Goal: Transaction & Acquisition: Purchase product/service

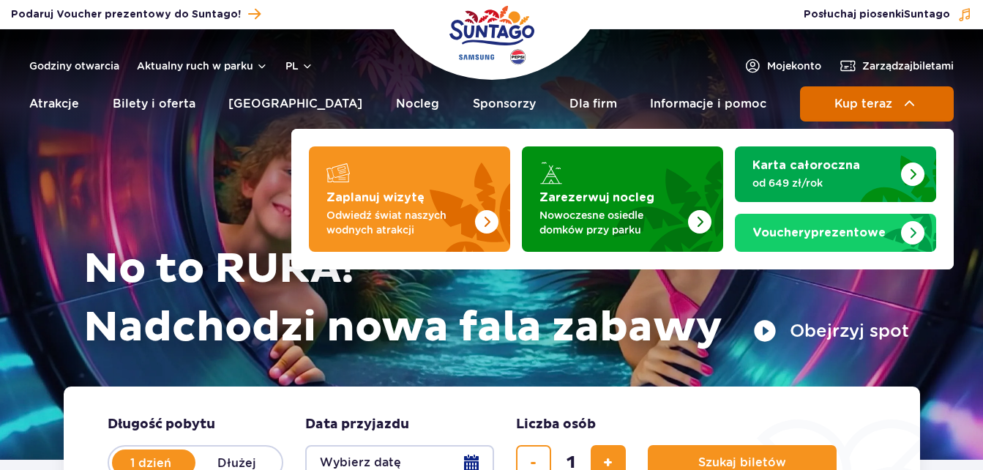
click at [875, 105] on span "Kup teraz" at bounding box center [863, 103] width 58 height 13
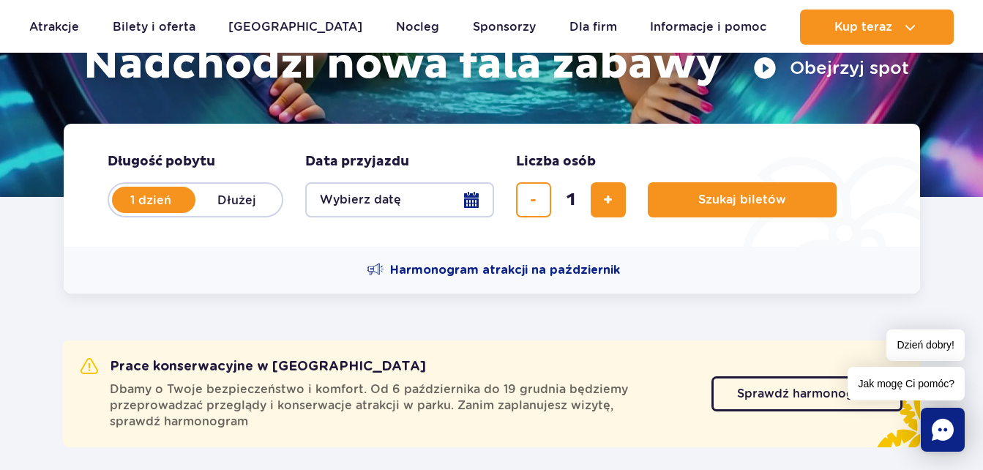
click at [460, 197] on button "Wybierz datę" at bounding box center [399, 199] width 189 height 35
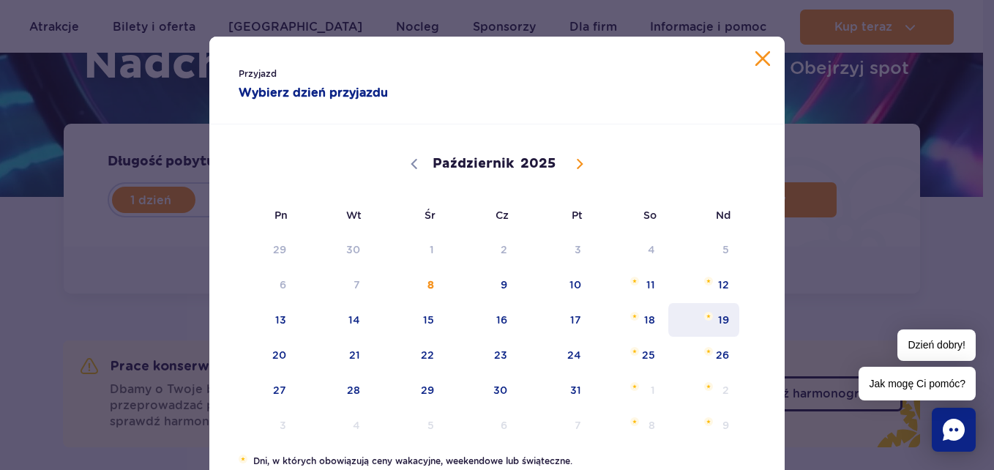
click at [716, 320] on span "19" at bounding box center [704, 320] width 74 height 34
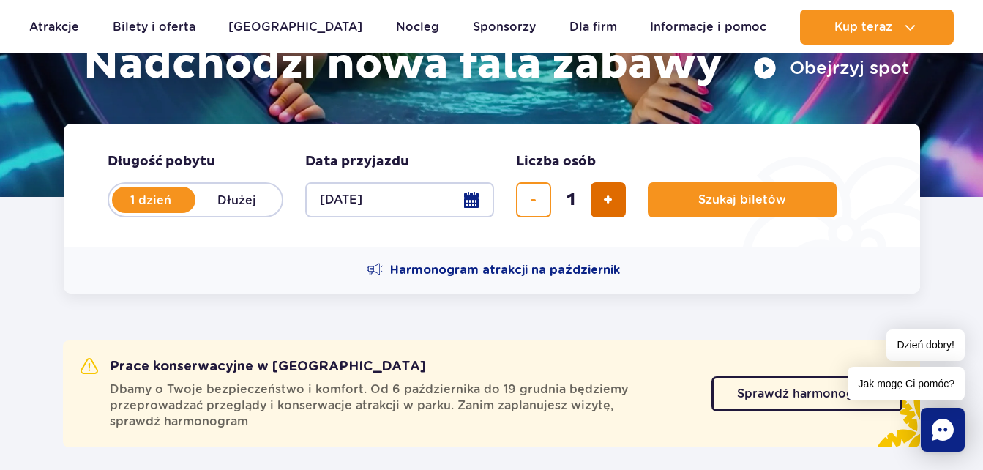
click at [607, 200] on span "dodaj bilet" at bounding box center [608, 200] width 10 height 0
type input "2"
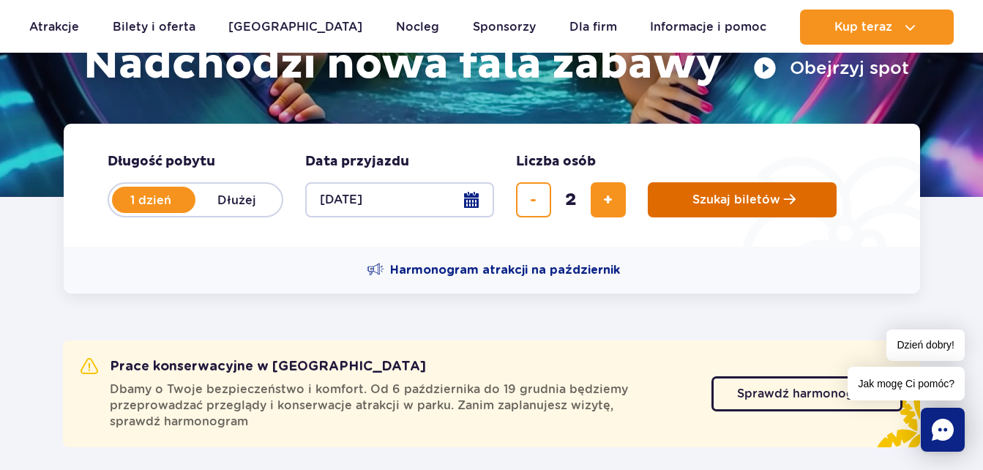
click at [766, 208] on button "Szukaj biletów" at bounding box center [742, 199] width 189 height 35
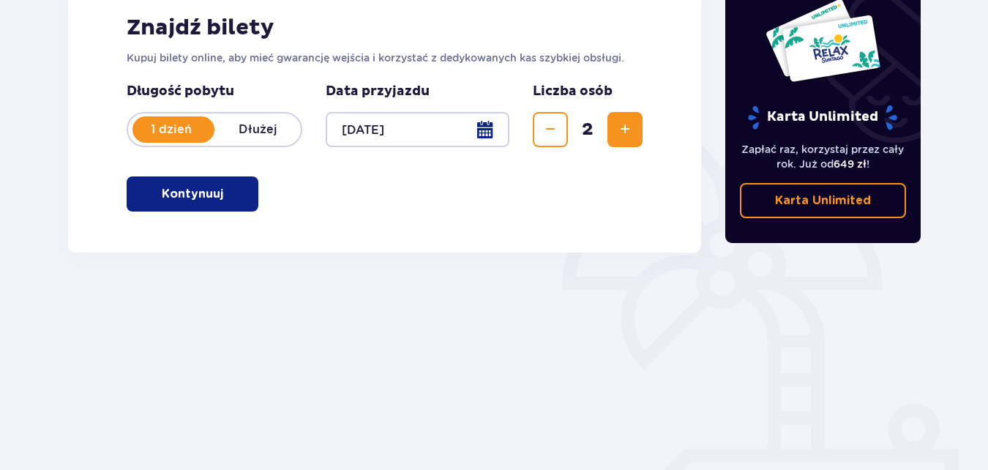
scroll to position [239, 0]
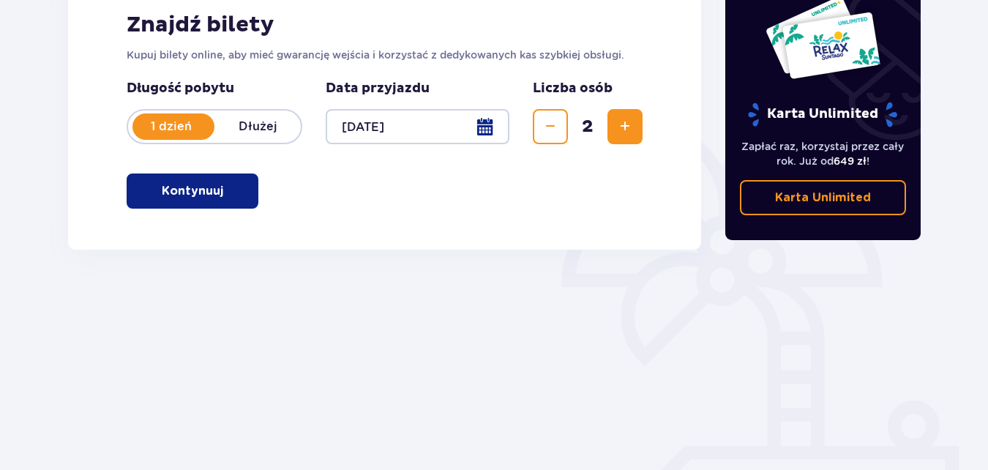
click at [211, 191] on button "Kontynuuj" at bounding box center [193, 190] width 132 height 35
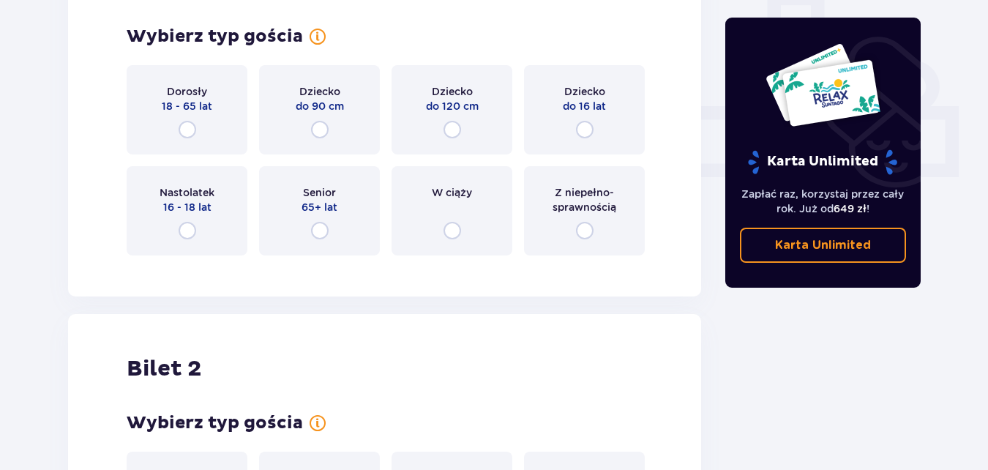
scroll to position [579, 0]
click at [581, 131] on input "radio" at bounding box center [585, 129] width 18 height 18
radio input "true"
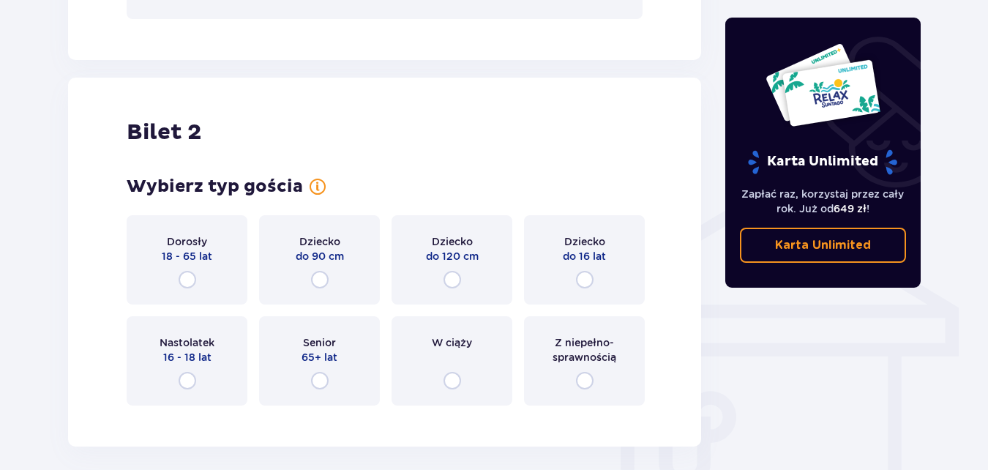
scroll to position [990, 0]
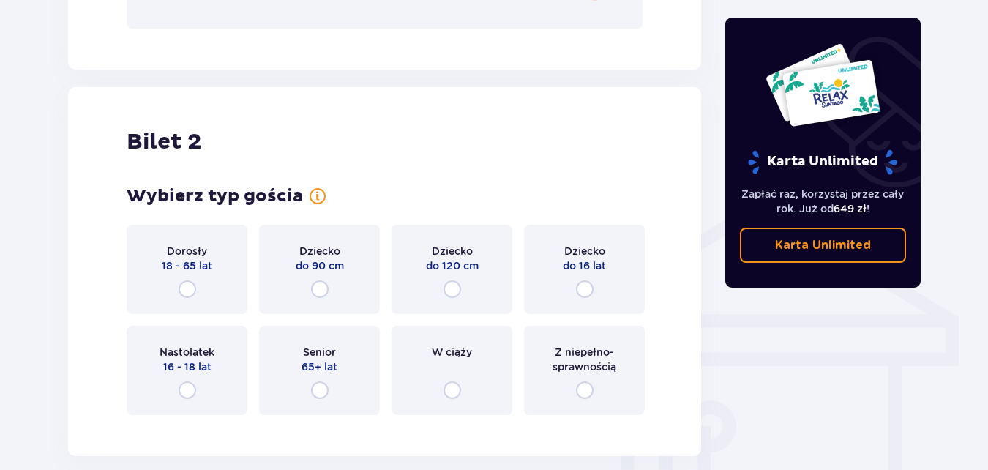
click at [588, 290] on input "radio" at bounding box center [585, 289] width 18 height 18
radio input "true"
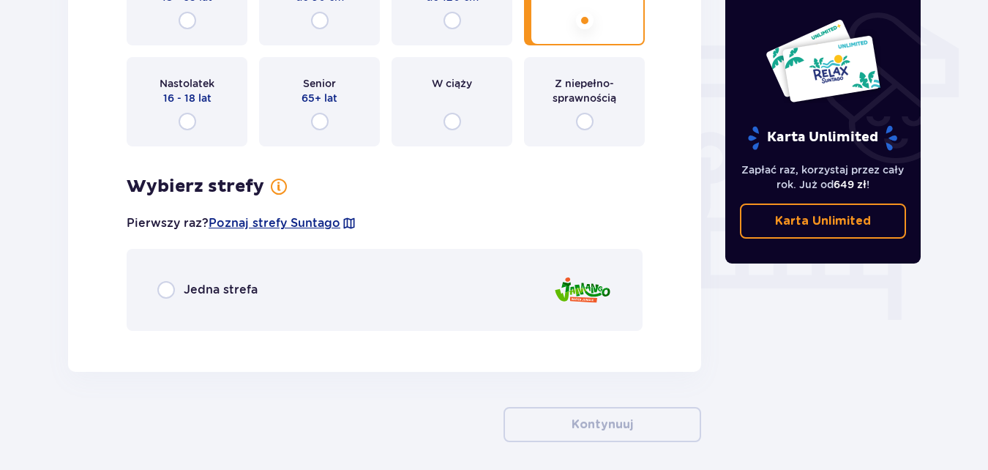
scroll to position [1318, 0]
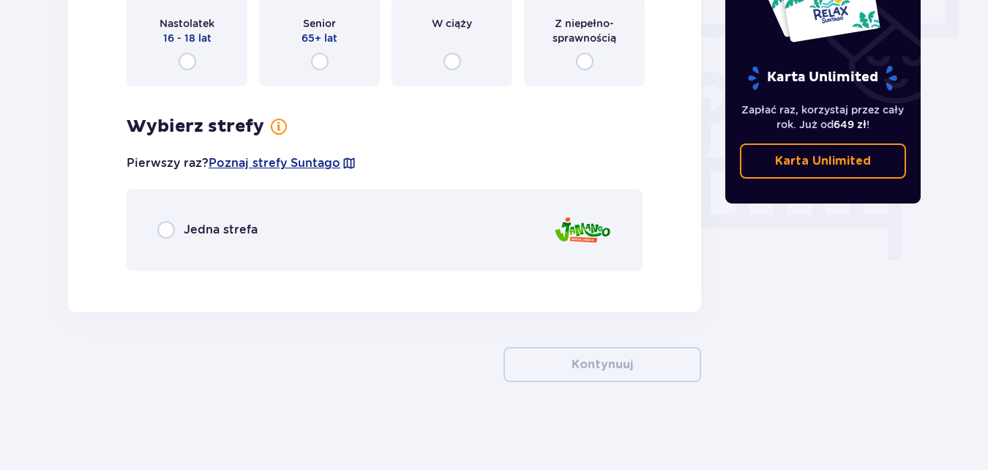
click at [167, 225] on input "radio" at bounding box center [166, 230] width 18 height 18
radio input "true"
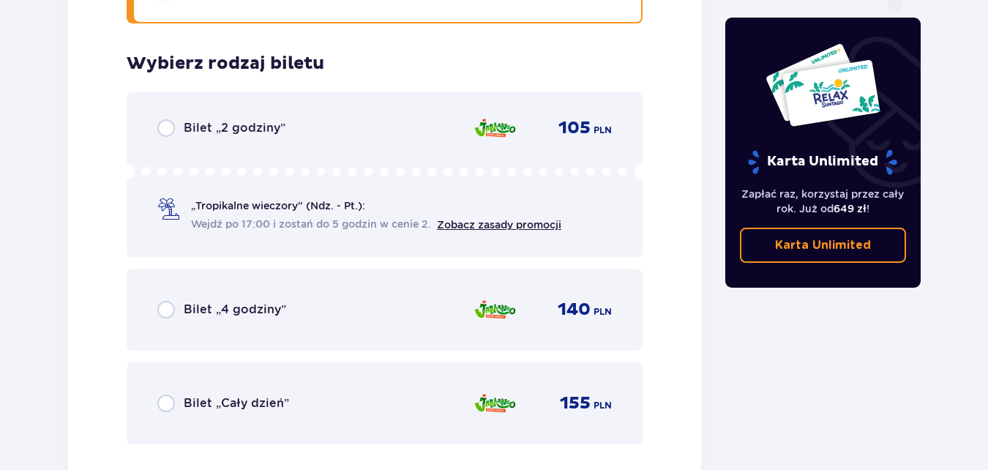
scroll to position [1601, 0]
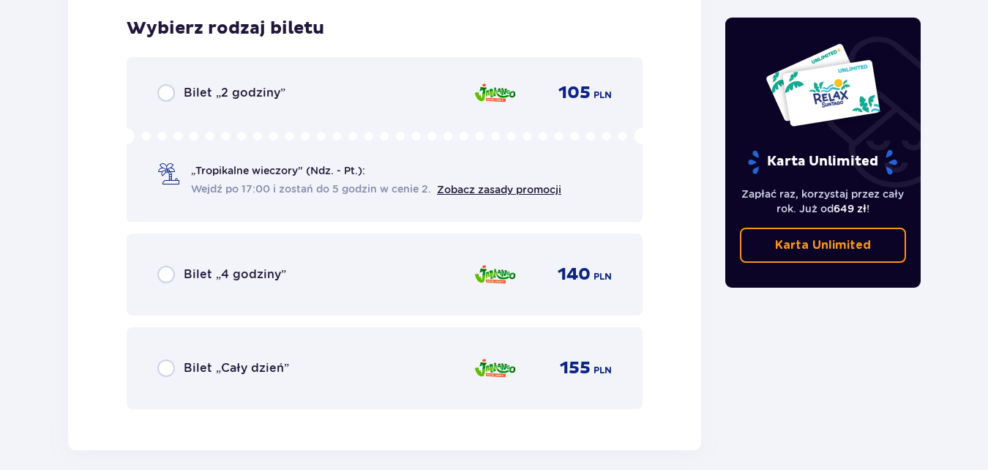
click at [170, 269] on input "radio" at bounding box center [166, 275] width 18 height 18
radio input "true"
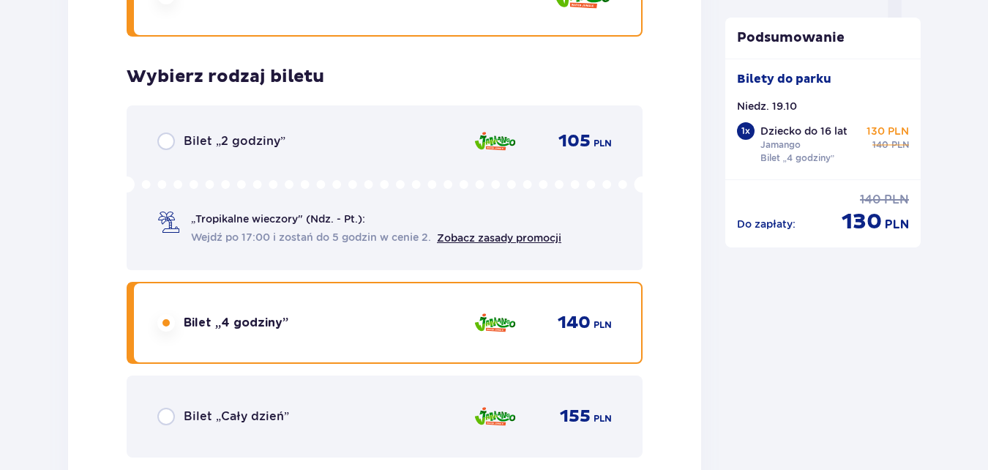
scroll to position [1553, 0]
click at [136, 223] on div "Bilet „2 godziny” 105 PLN „Tropikalne wieczory" (Ndz. - Pt.): Wejdź po 17:00 i …" at bounding box center [385, 187] width 516 height 165
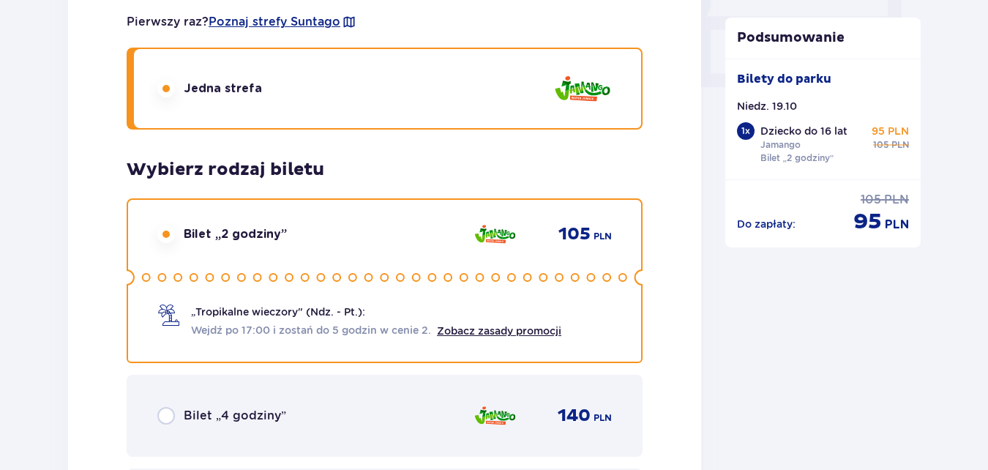
scroll to position [1460, 0]
click at [512, 336] on span "Zobacz zasady promocji" at bounding box center [499, 330] width 124 height 15
click at [497, 326] on link "Zobacz zasady promocji" at bounding box center [499, 330] width 124 height 12
click at [180, 276] on circle at bounding box center [177, 276] width 7 height 7
click at [146, 275] on circle at bounding box center [146, 276] width 7 height 7
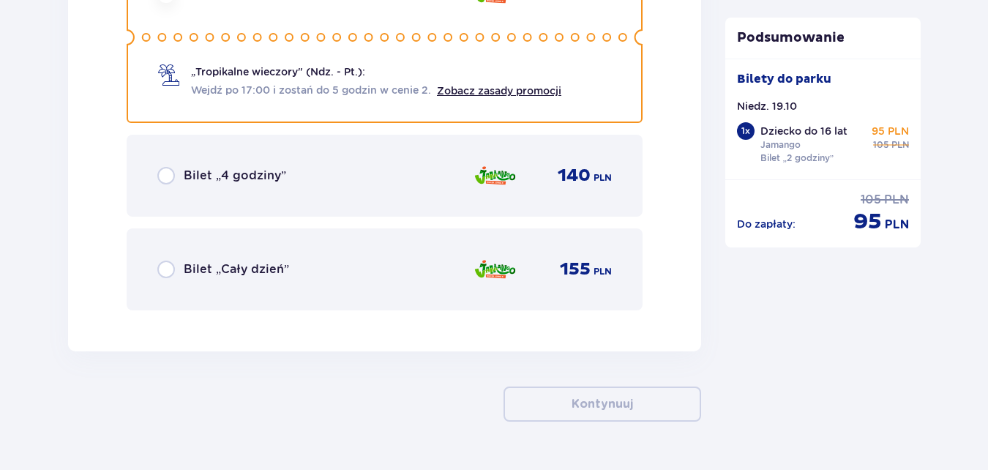
scroll to position [1700, 0]
click at [165, 176] on input "radio" at bounding box center [166, 175] width 18 height 18
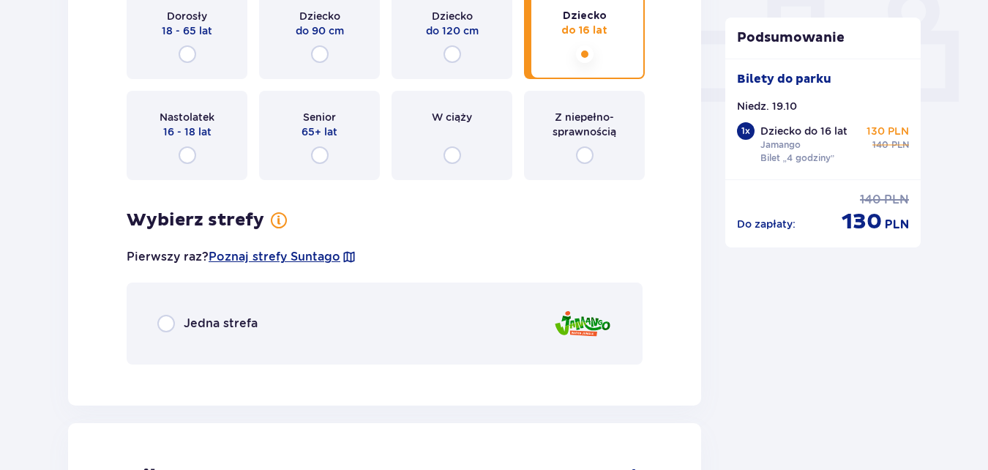
scroll to position [148, 0]
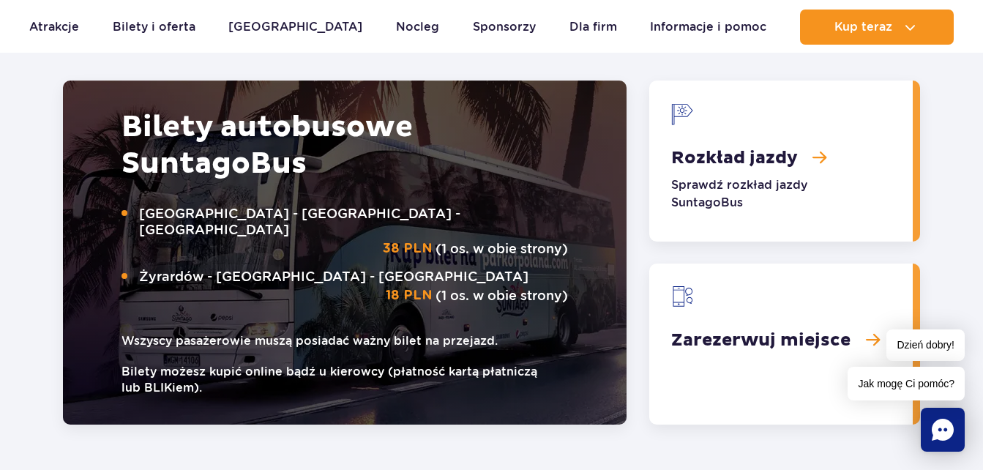
scroll to position [2297, 0]
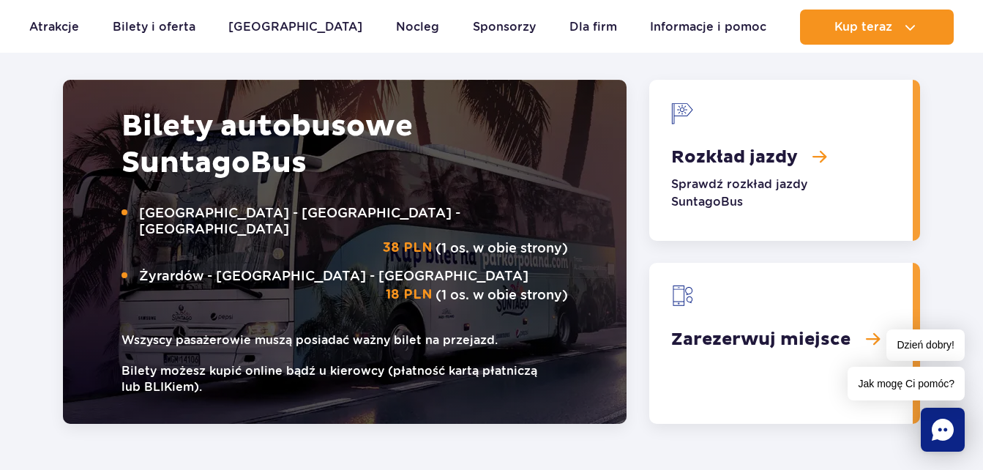
click at [809, 115] on link "Rozkład jazdy" at bounding box center [780, 160] width 263 height 161
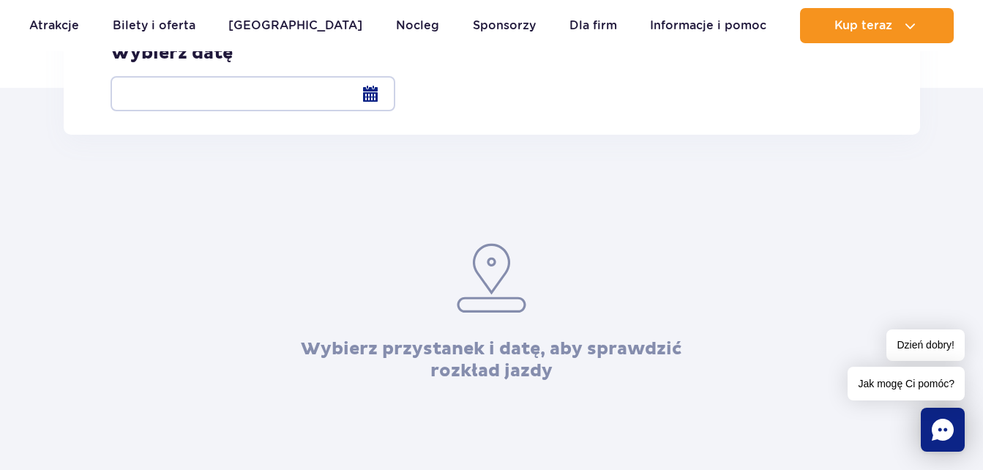
click at [126, 13] on input "Warszawa Al. [STREET_ADDRESS]" at bounding box center [118, 11] width 16 height 3
radio input "true"
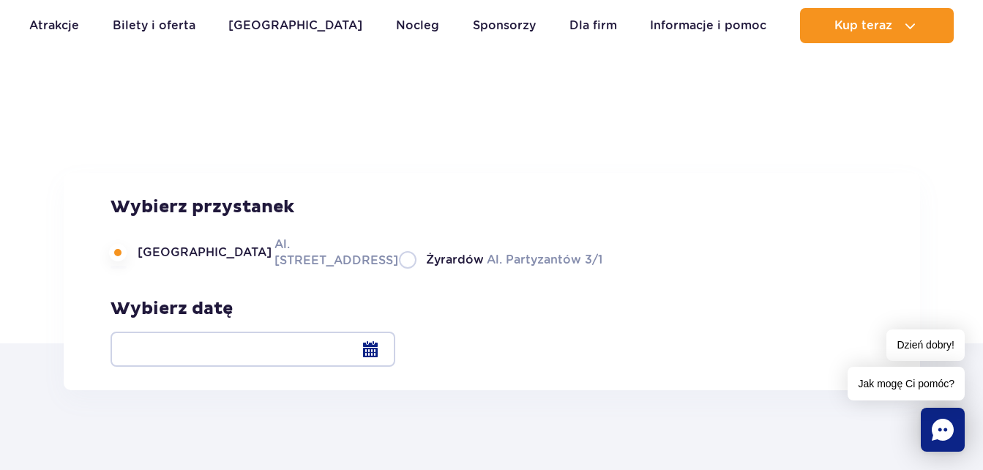
scroll to position [43, 0]
click at [853, 350] on div "Dzień dobry! Jak mogę Ci pomóc?" at bounding box center [905, 364] width 117 height 71
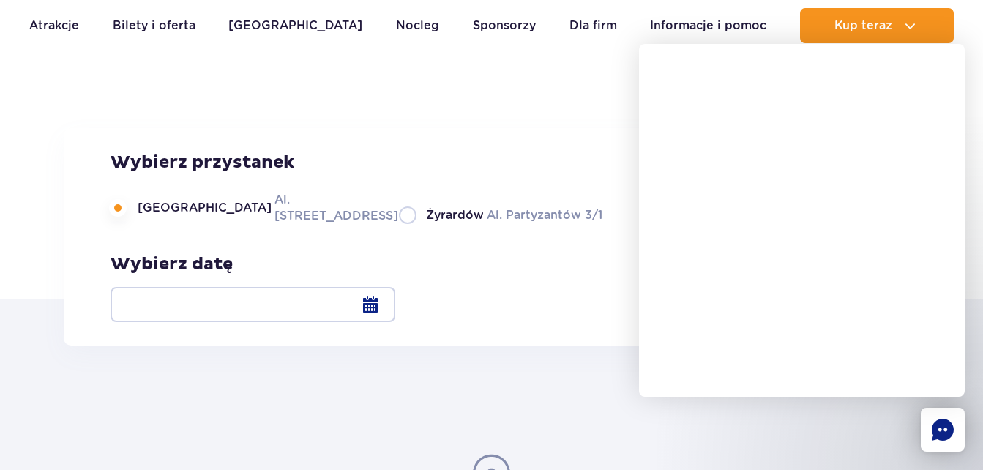
scroll to position [56, 0]
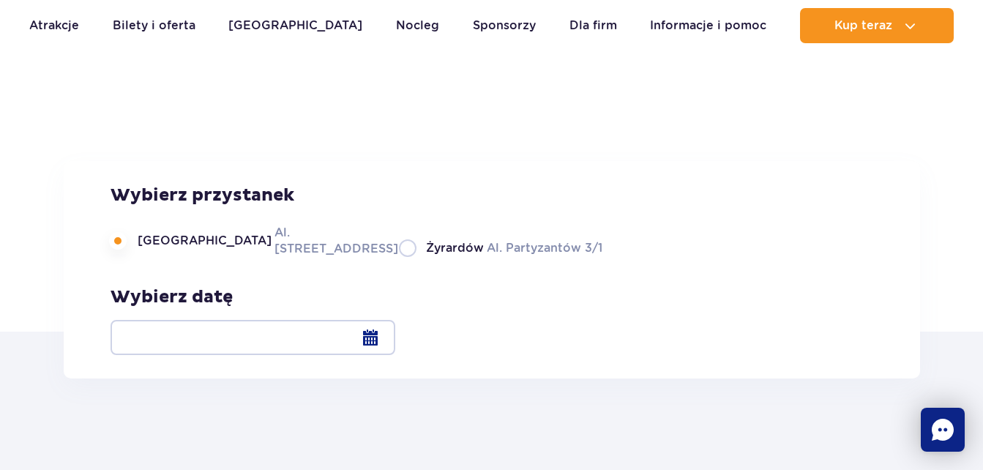
click at [395, 339] on div at bounding box center [252, 337] width 285 height 35
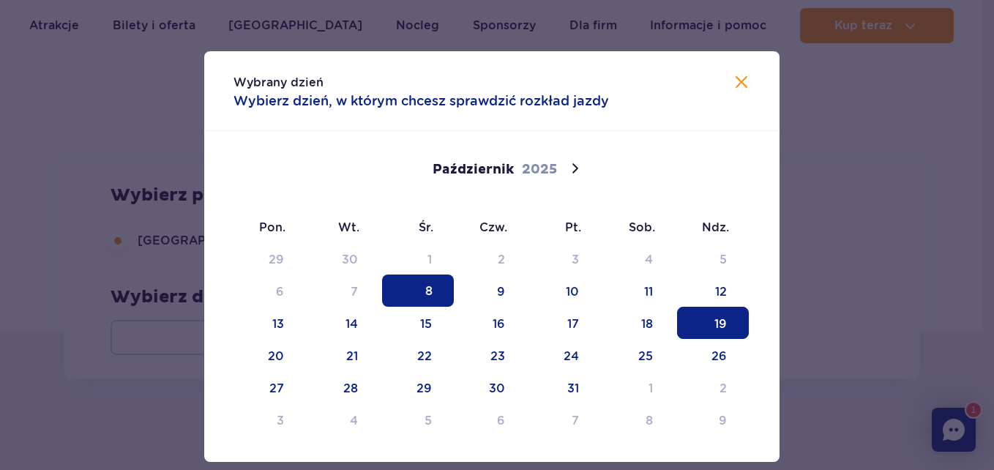
click at [700, 328] on span "19" at bounding box center [713, 323] width 72 height 32
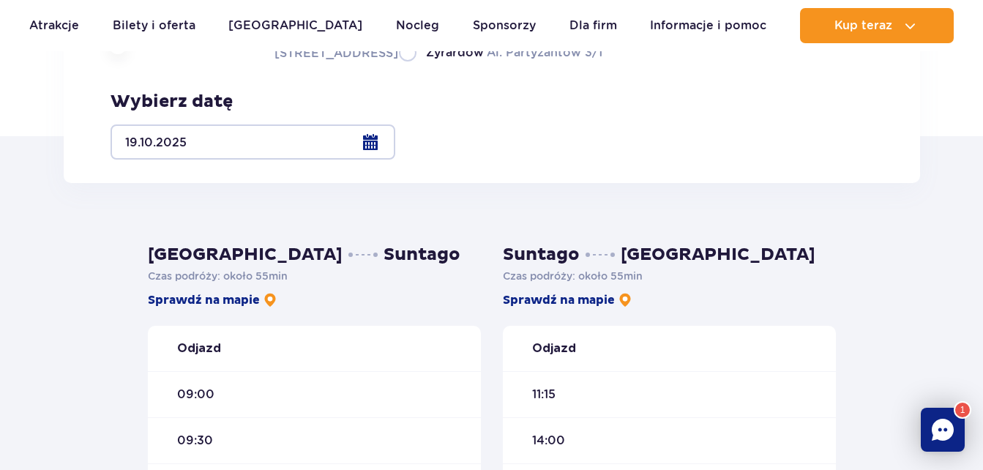
scroll to position [250, 0]
click at [395, 149] on div at bounding box center [252, 142] width 285 height 35
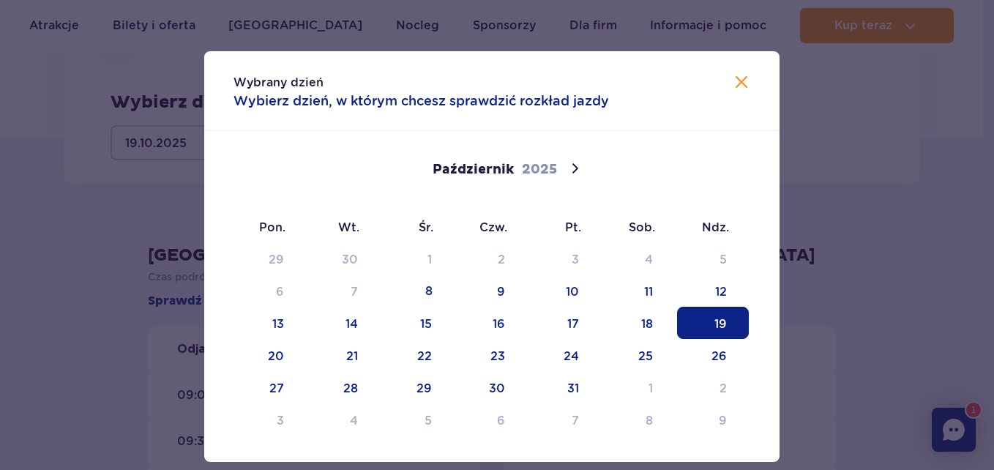
click at [822, 247] on div at bounding box center [497, 235] width 994 height 470
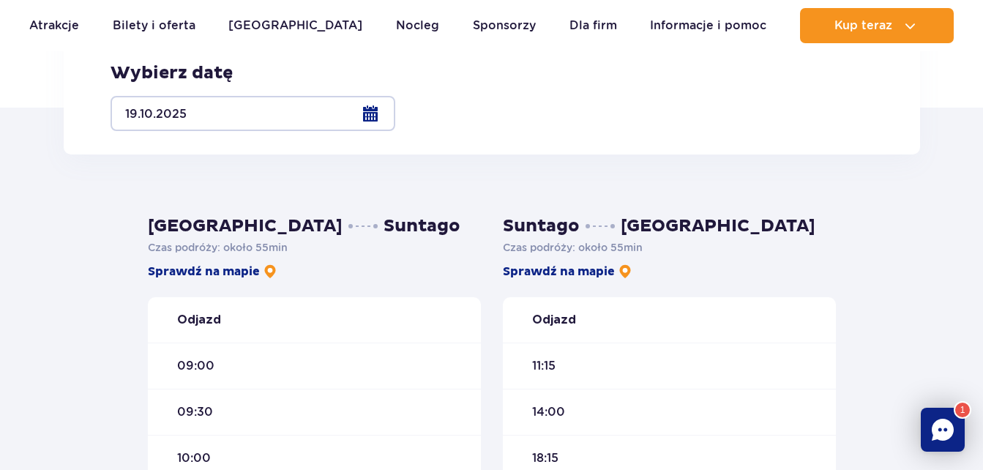
scroll to position [283, 0]
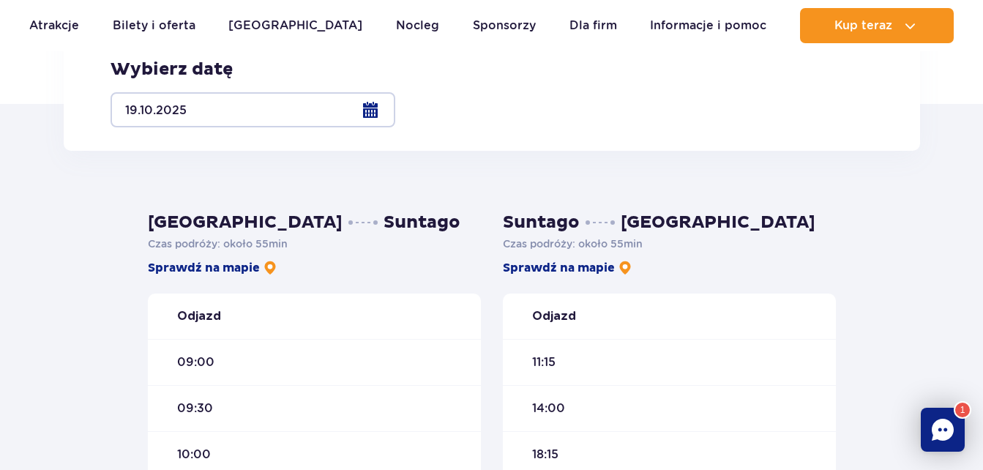
click at [395, 113] on div at bounding box center [252, 109] width 285 height 35
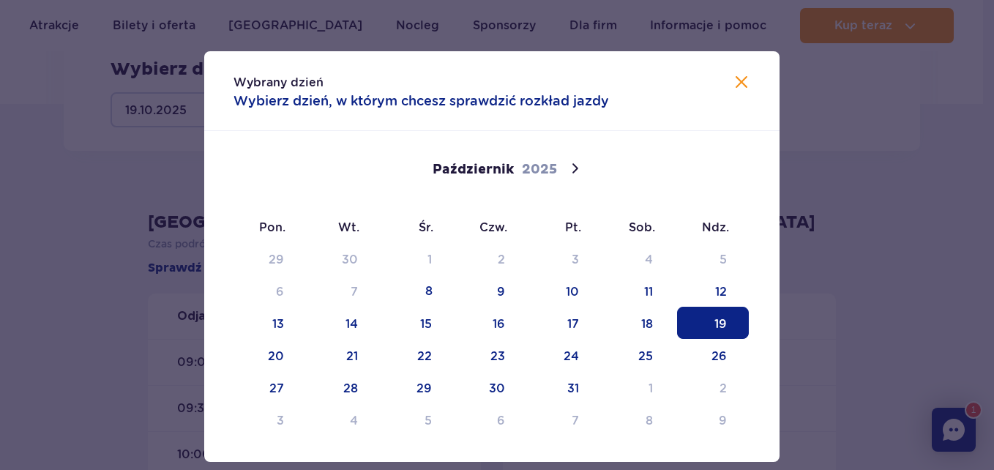
click at [841, 331] on div at bounding box center [497, 235] width 994 height 470
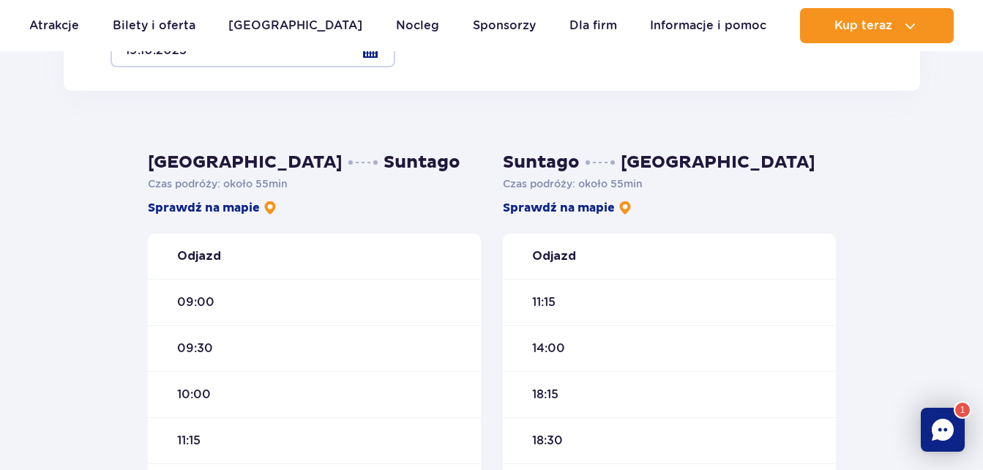
scroll to position [0, 0]
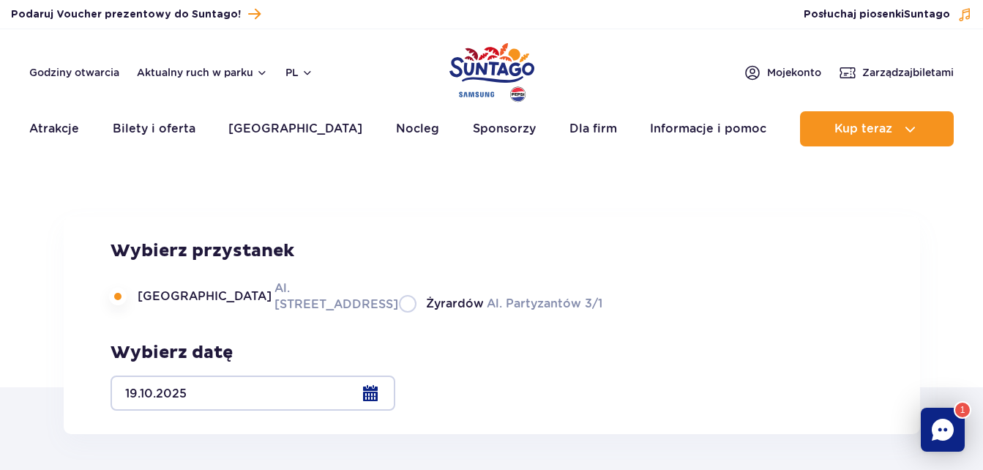
click at [686, 297] on div "Rozkład jazdy Suntago Busa Wybierz przystanek [GEOGRAPHIC_DATA]. [STREET_ADDRES…" at bounding box center [491, 275] width 983 height 223
